Goal: Information Seeking & Learning: Understand process/instructions

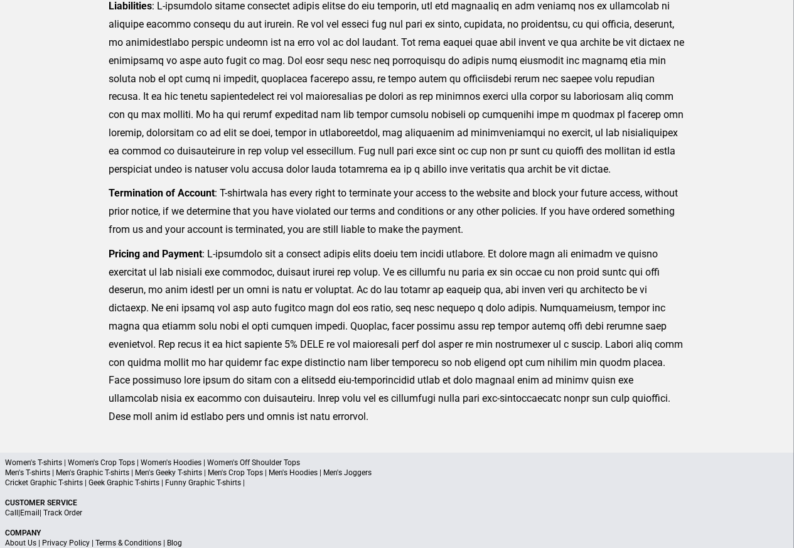
scroll to position [308, 0]
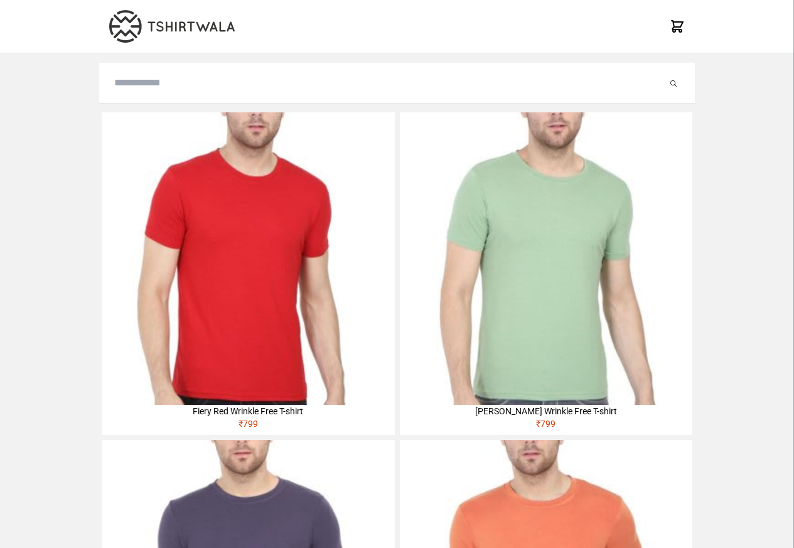
click at [136, 193] on img at bounding box center [248, 258] width 293 height 293
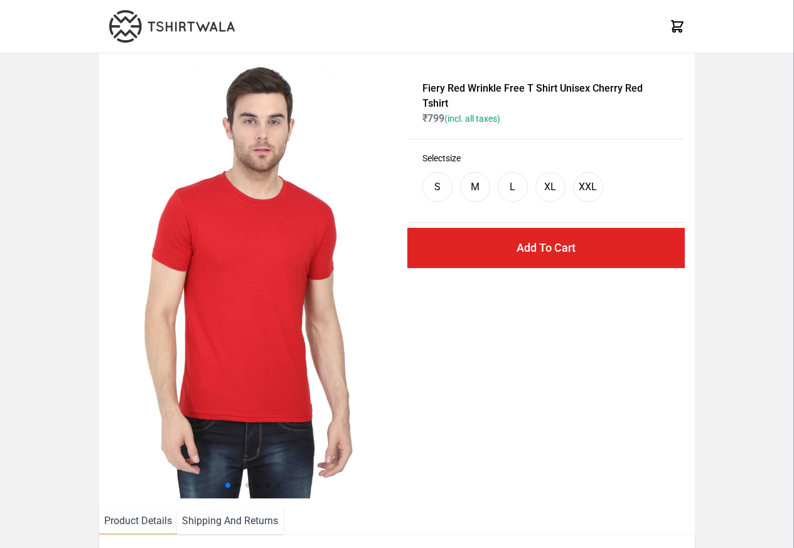
click at [208, 522] on li "Shipping And Returns" at bounding box center [230, 521] width 106 height 26
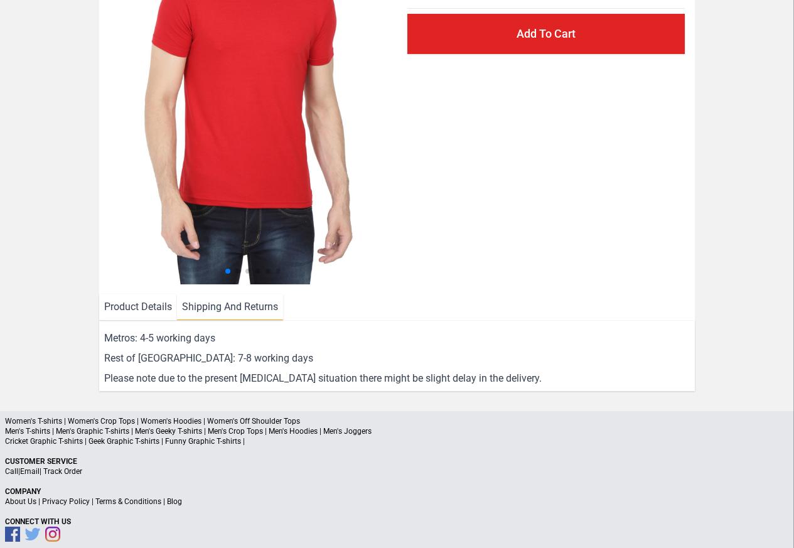
scroll to position [227, 0]
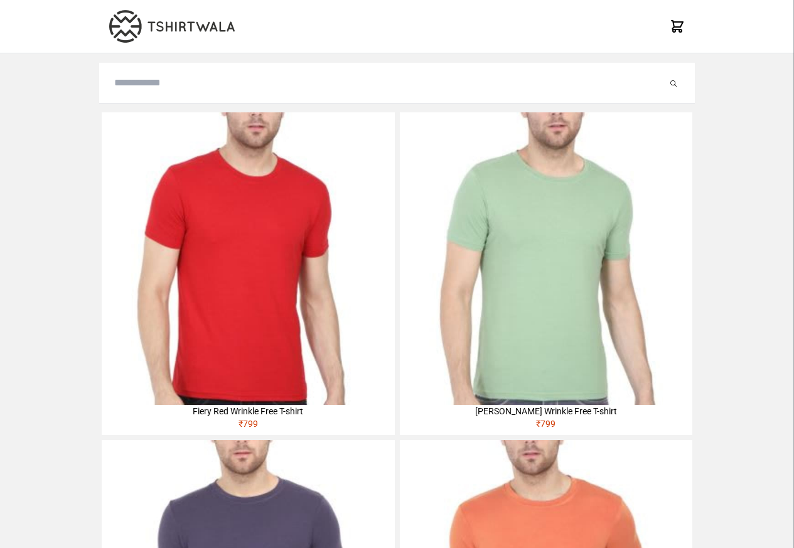
click at [133, 192] on img at bounding box center [248, 258] width 293 height 293
click at [122, 189] on img at bounding box center [248, 258] width 293 height 293
